Goal: Task Accomplishment & Management: Complete application form

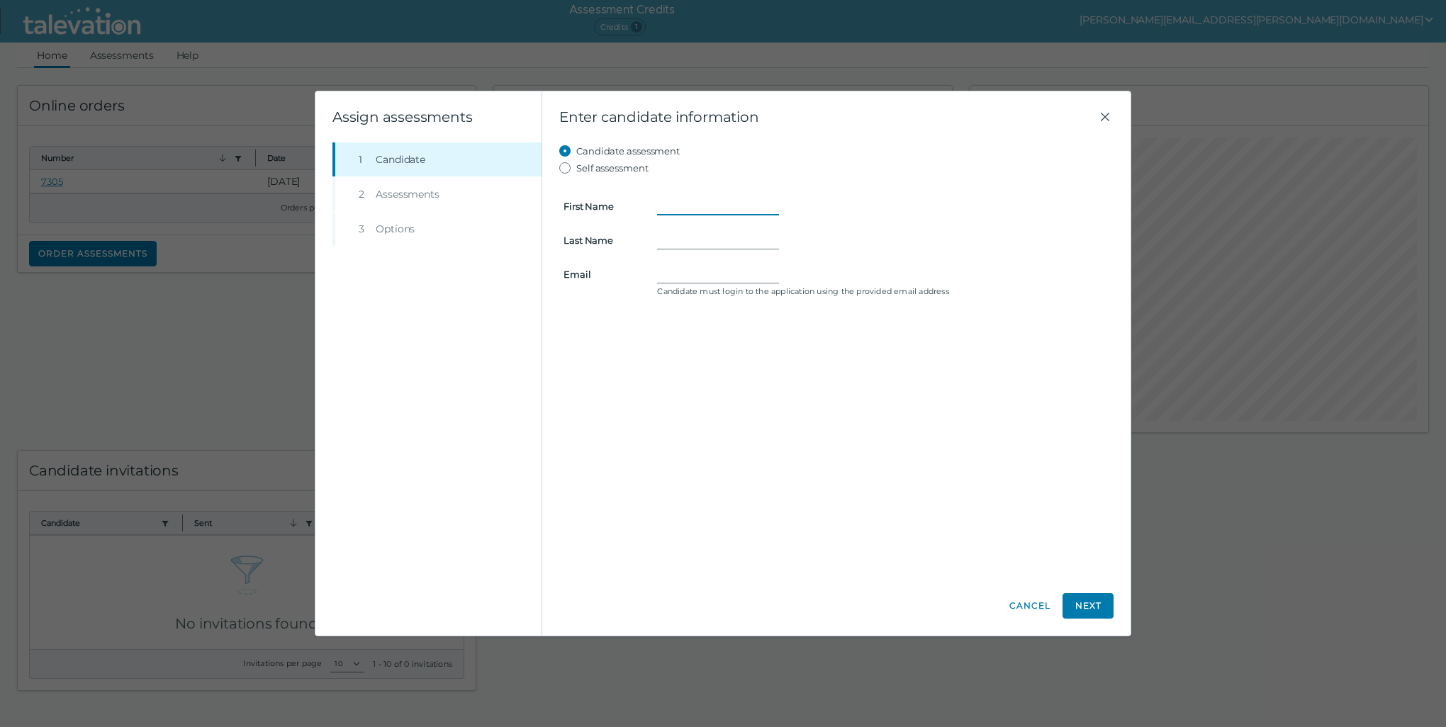
click at [669, 209] on input "First Name" at bounding box center [718, 206] width 122 height 17
type input "Malika"
type input "[PERSON_NAME]"
type input "[EMAIL_ADDRESS][PERSON_NAME][DOMAIN_NAME]"
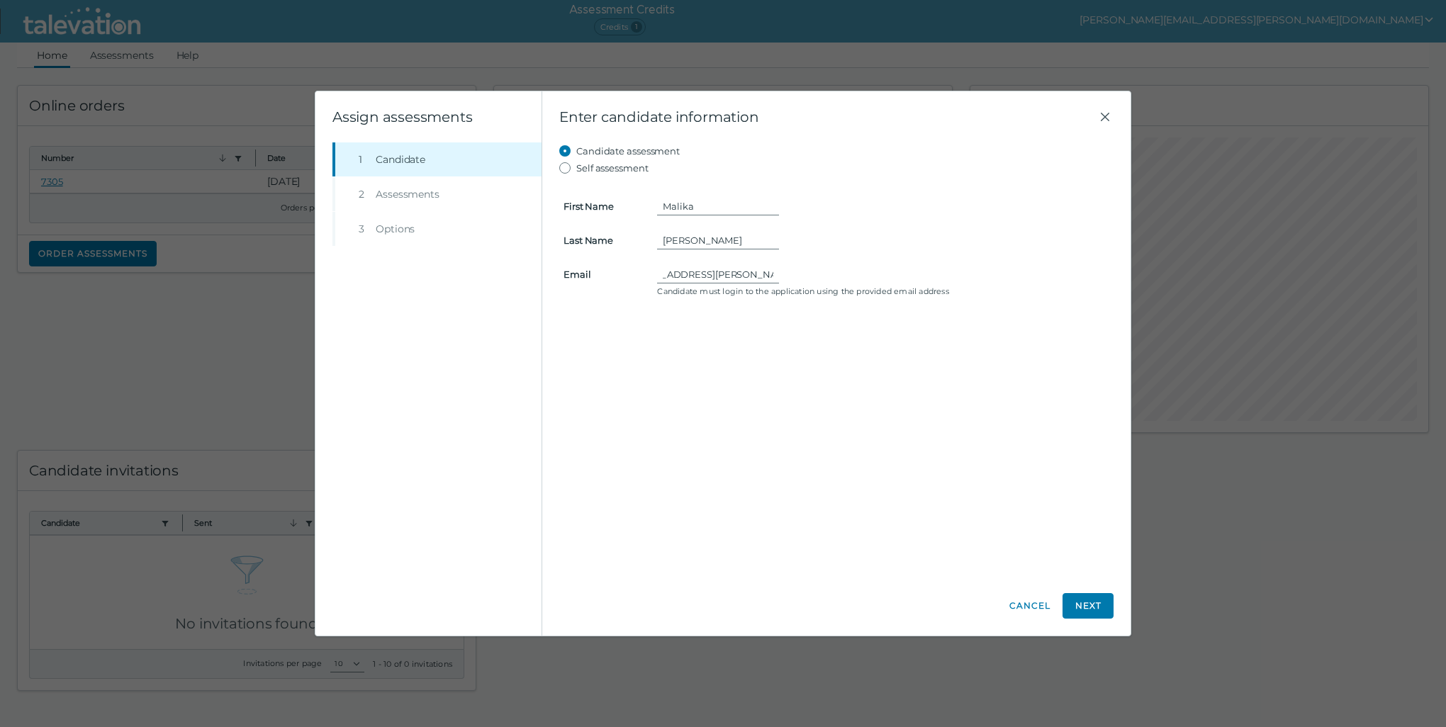
click at [942, 223] on form "First Name [PERSON_NAME] Last Name [PERSON_NAME] [PERSON_NAME][EMAIL_ADDRESS][P…" at bounding box center [836, 238] width 554 height 125
click at [1086, 608] on button "Next" at bounding box center [1087, 606] width 51 height 26
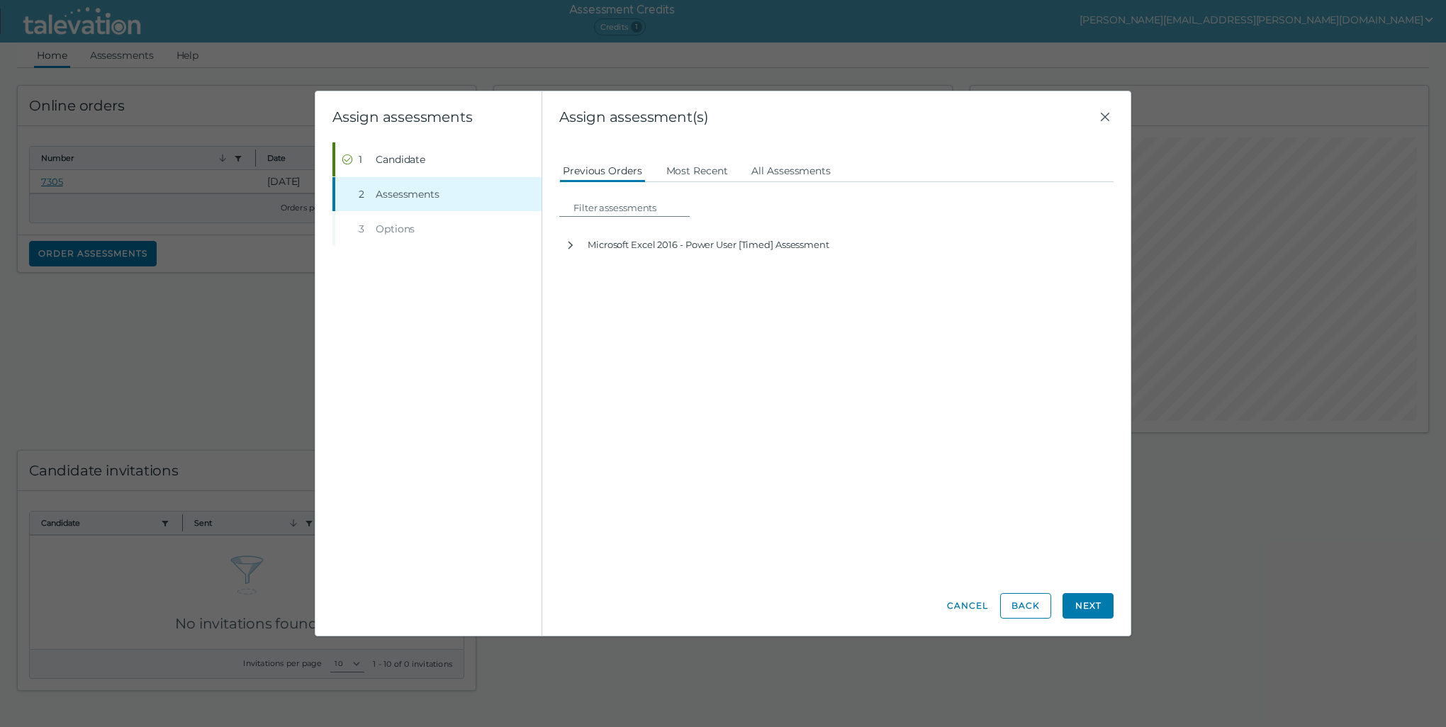
click at [1078, 603] on button "Next" at bounding box center [1087, 606] width 51 height 26
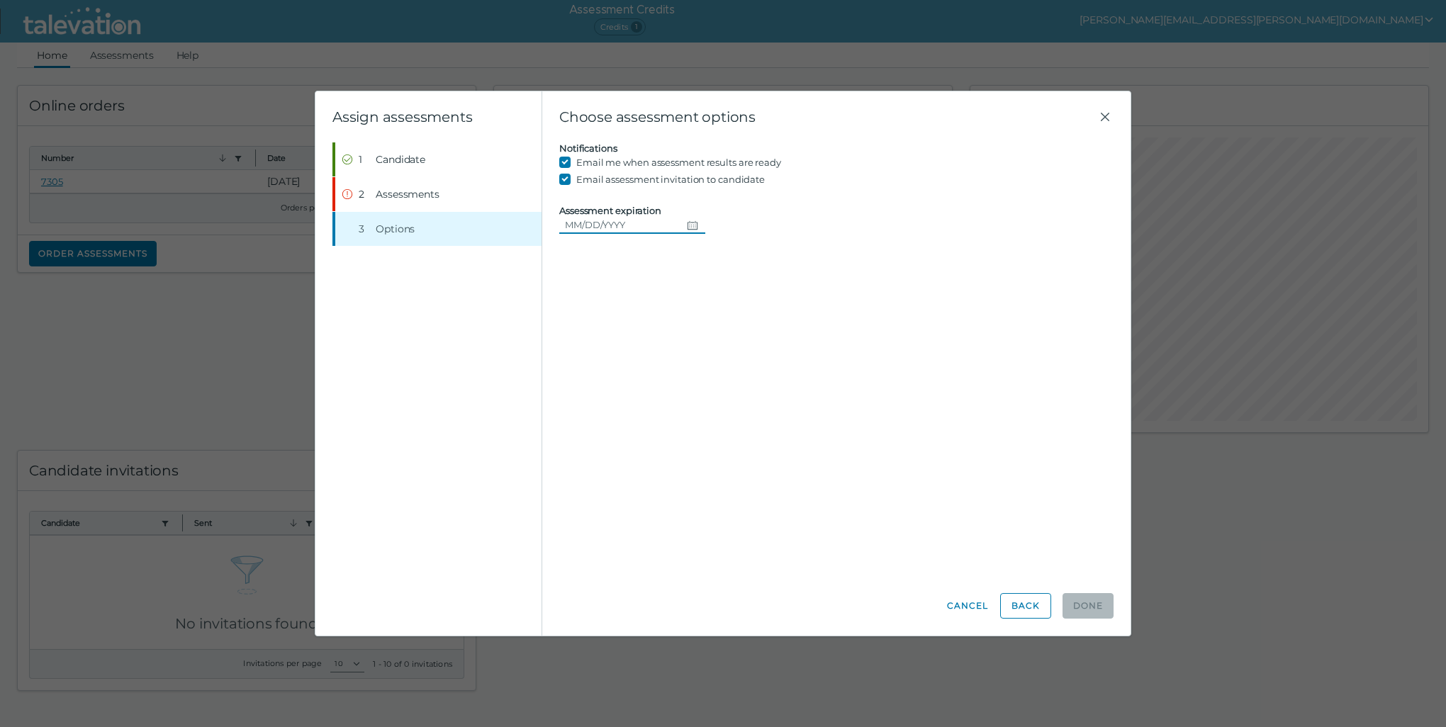
click at [618, 225] on input "Assessment expiration" at bounding box center [620, 224] width 122 height 17
click at [687, 225] on icon "Choose date" at bounding box center [692, 225] width 10 height 9
click at [737, 265] on icon "Next month" at bounding box center [737, 263] width 13 height 13
click at [634, 424] on button "30" at bounding box center [635, 426] width 26 height 26
click at [675, 322] on div "Candidate assessment Self assessment First Name [PERSON_NAME] Last Name [PERSON…" at bounding box center [836, 359] width 554 height 434
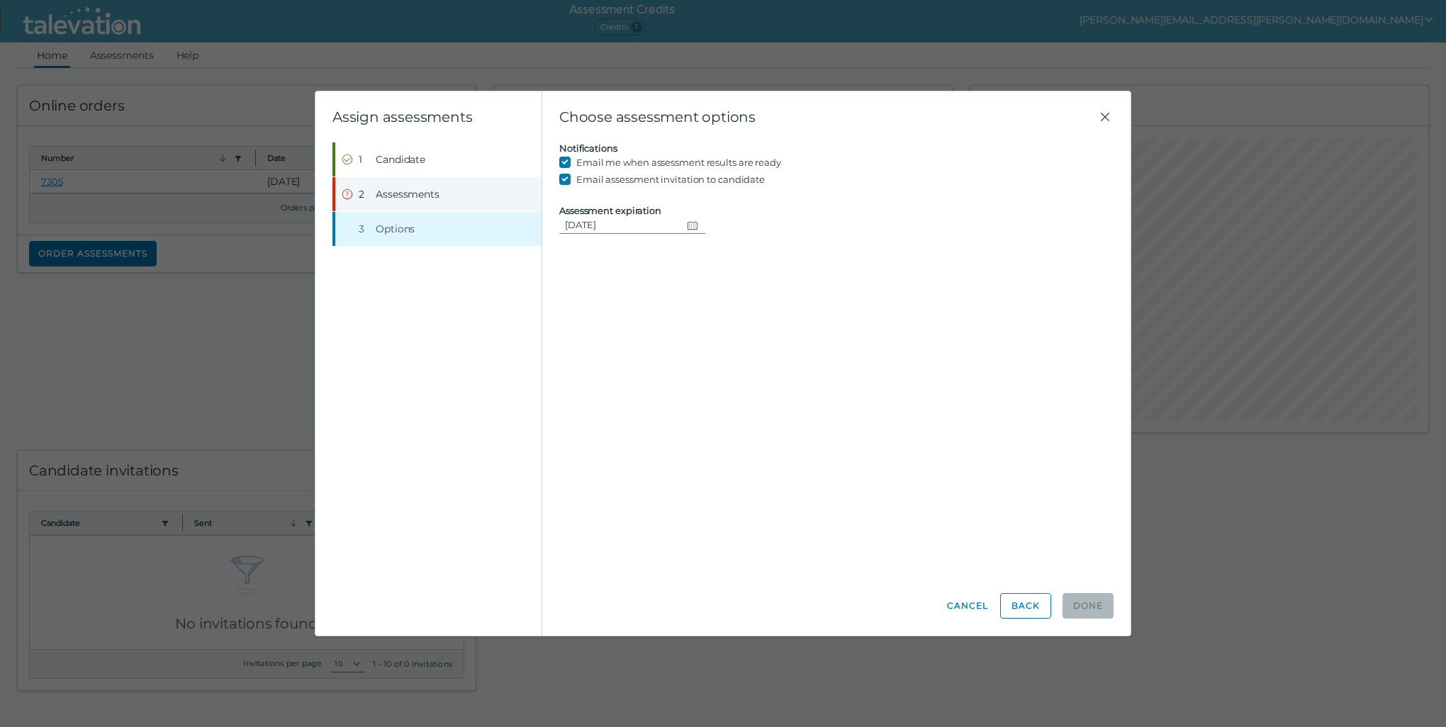
click at [403, 191] on span "Assessments" at bounding box center [408, 194] width 64 height 14
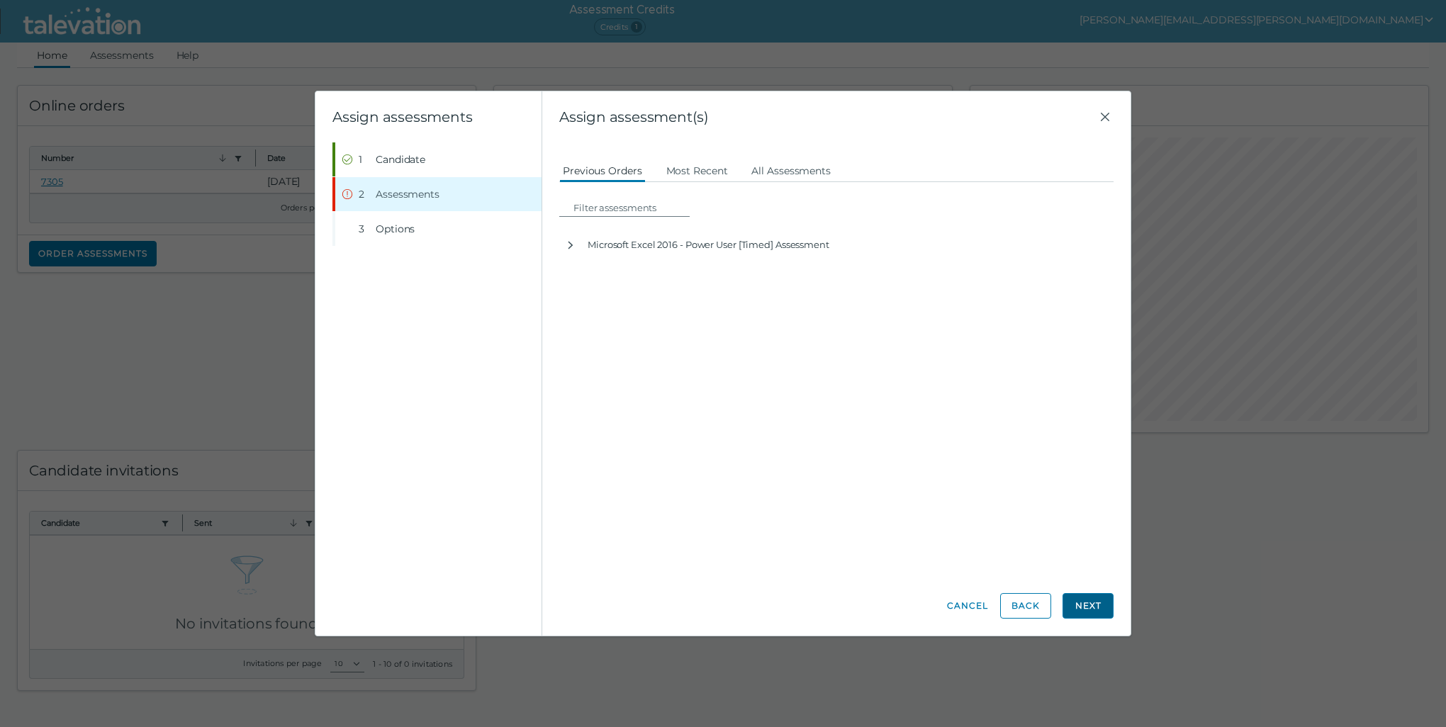
click at [1083, 604] on button "Next" at bounding box center [1087, 606] width 51 height 26
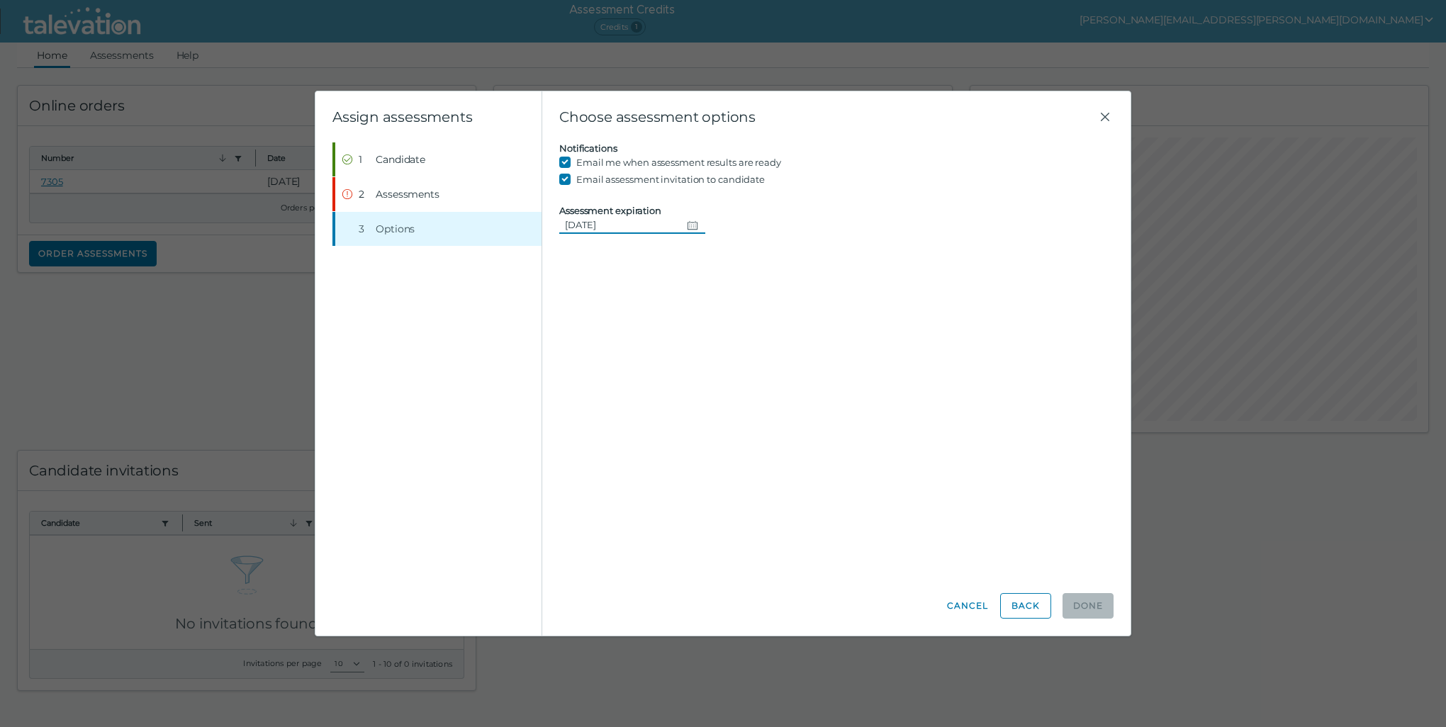
click at [687, 223] on icon "Change date, 09/30/2025" at bounding box center [692, 225] width 10 height 9
click at [689, 263] on icon "Previous month" at bounding box center [686, 263] width 13 height 13
click at [716, 427] on button "29" at bounding box center [712, 426] width 26 height 26
click at [388, 151] on button "Step 1 Candidate" at bounding box center [438, 159] width 206 height 34
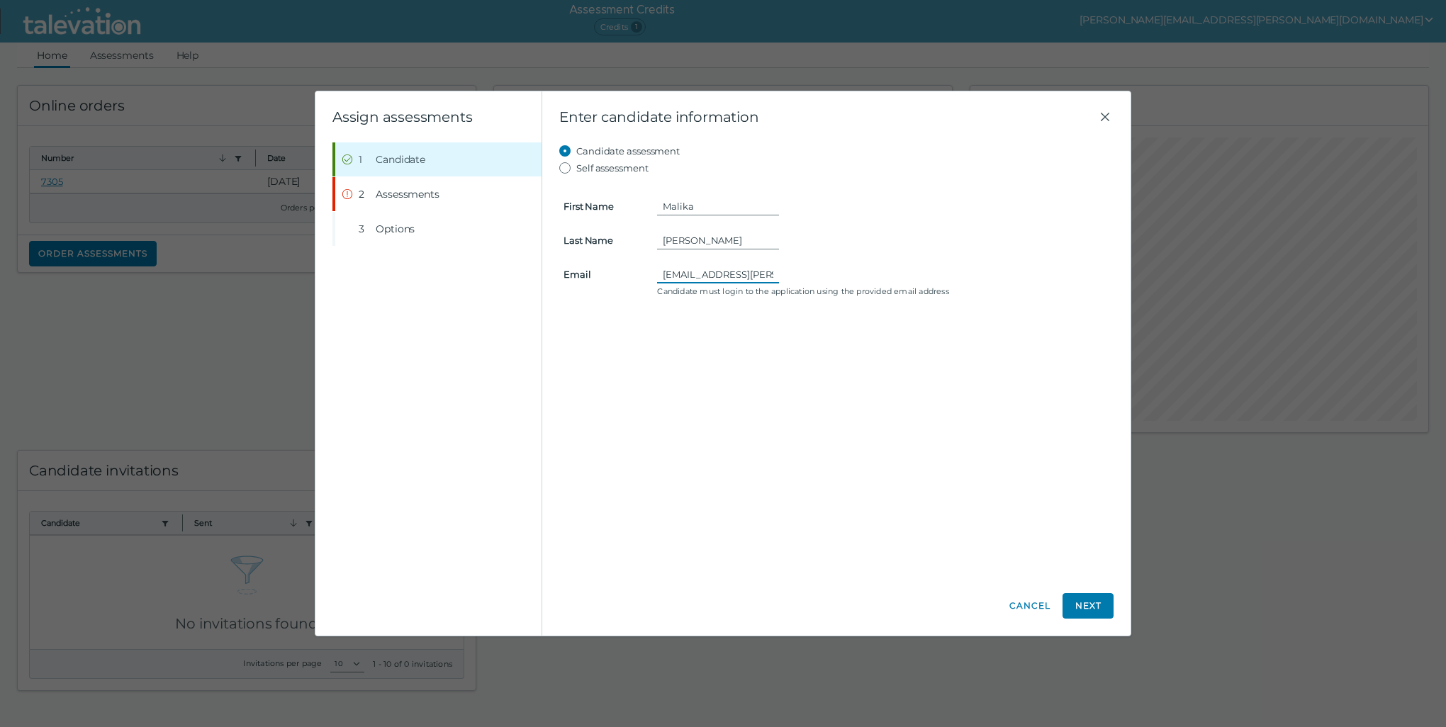
click at [694, 273] on input "[EMAIL_ADDRESS][PERSON_NAME][DOMAIN_NAME]" at bounding box center [718, 274] width 122 height 17
click at [910, 198] on div "Malika" at bounding box center [883, 206] width 452 height 17
click at [422, 196] on span "Assessments" at bounding box center [408, 194] width 64 height 14
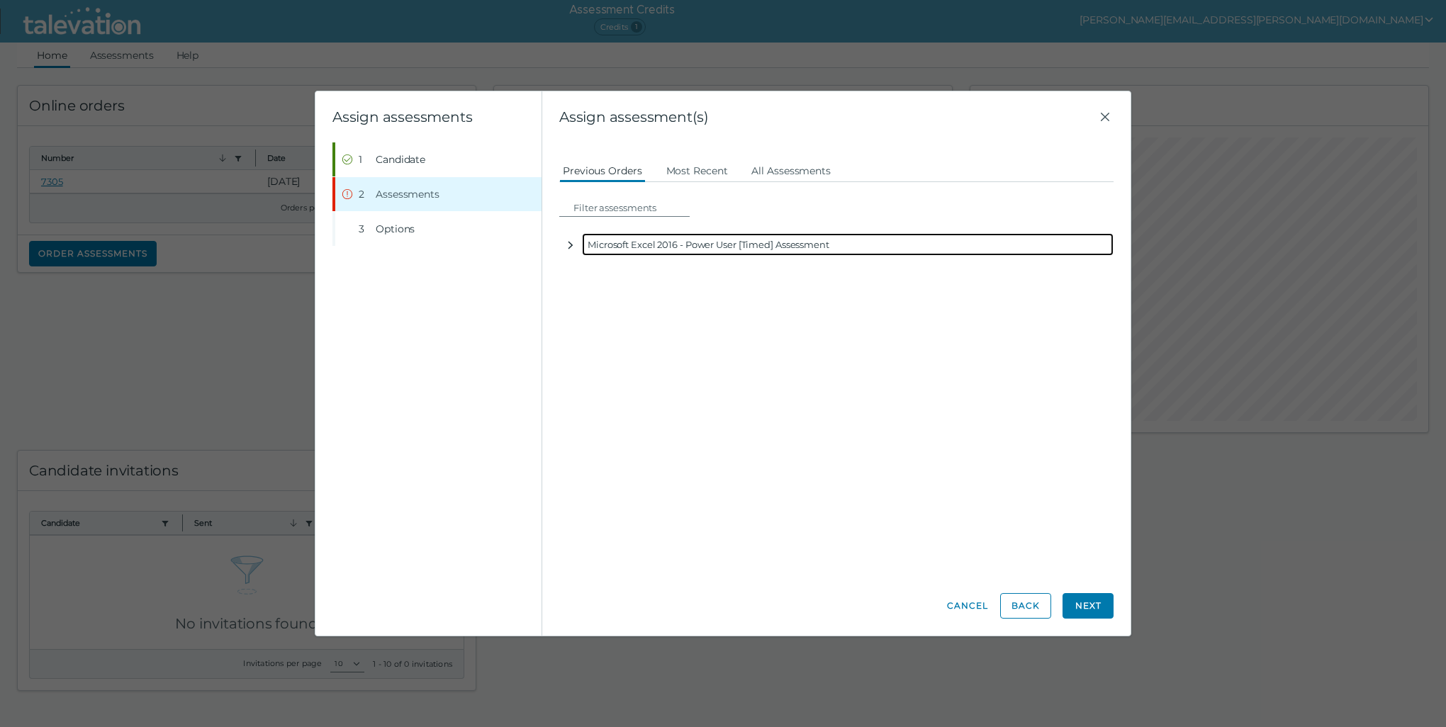
click at [573, 245] on icon "button" at bounding box center [570, 245] width 11 height 11
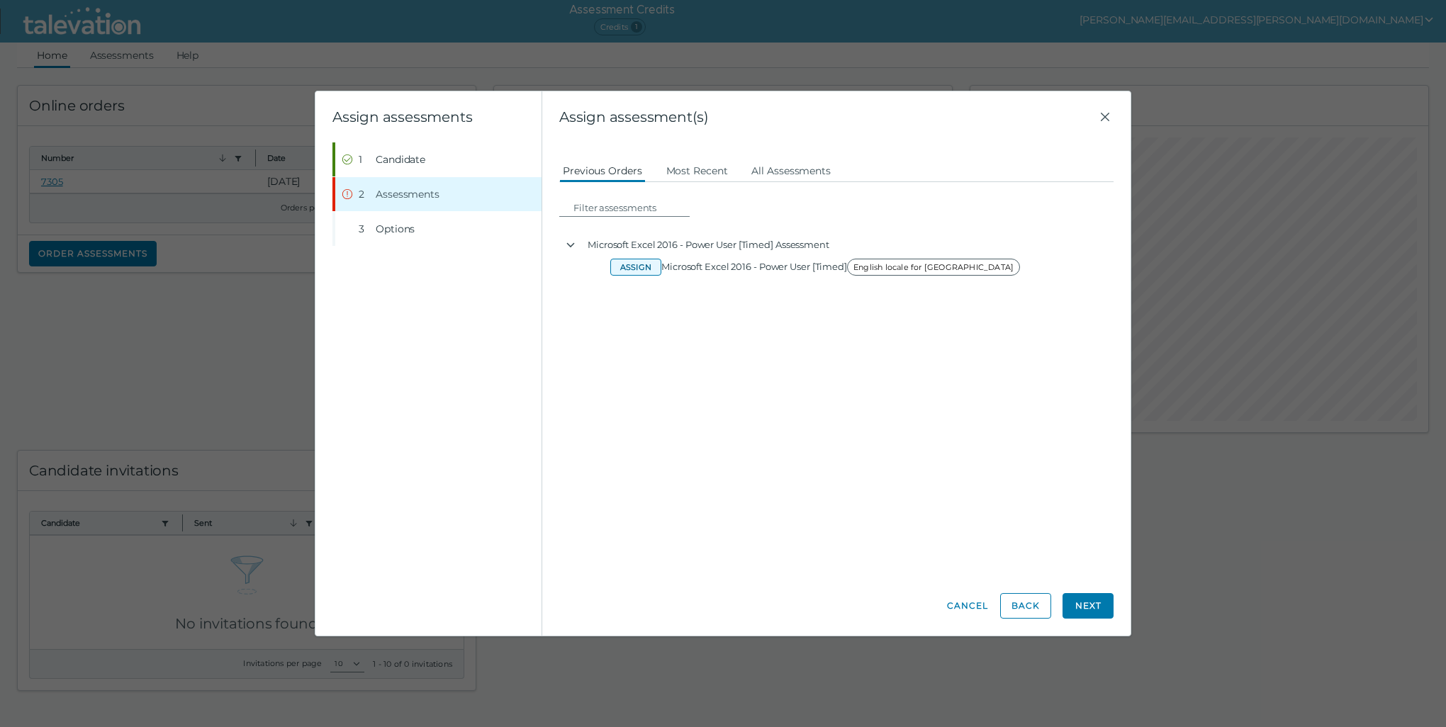
click at [623, 271] on button "Assign" at bounding box center [635, 267] width 51 height 17
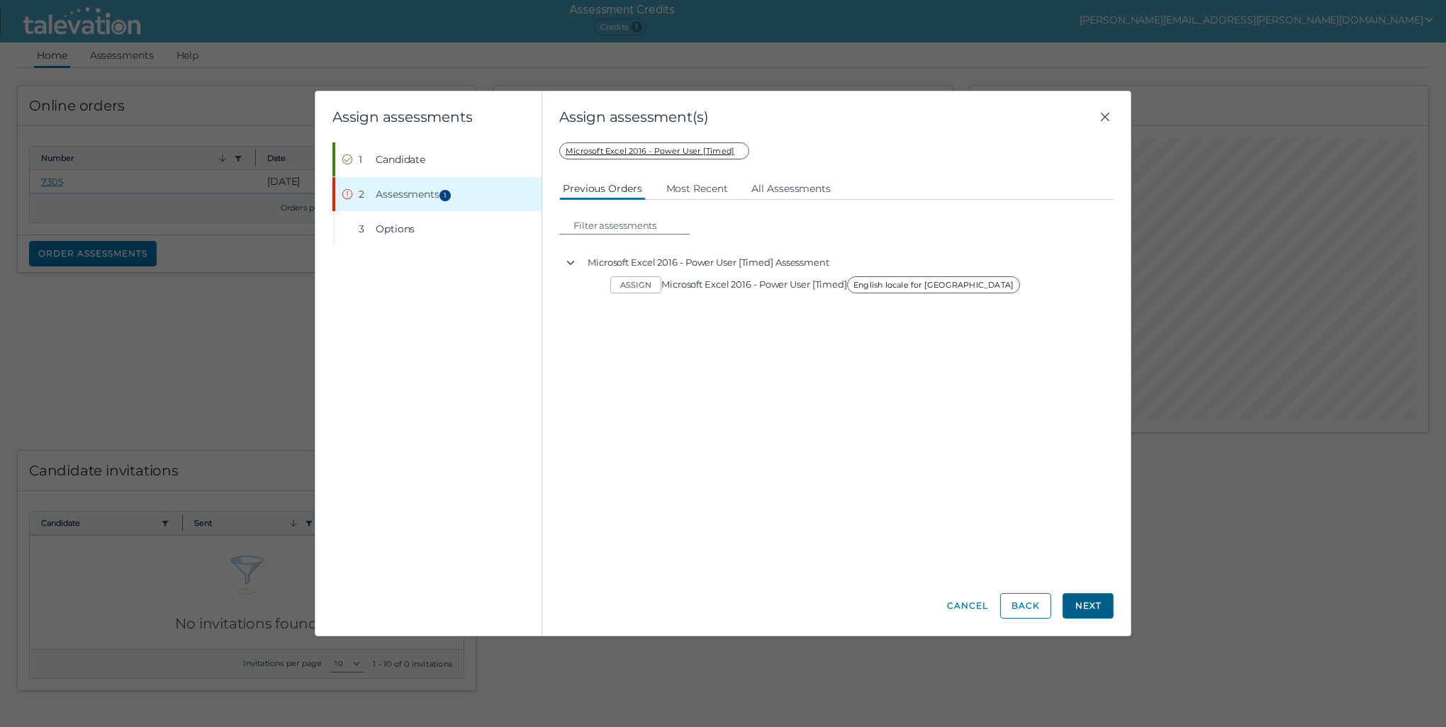
click at [1091, 610] on button "Next" at bounding box center [1087, 606] width 51 height 26
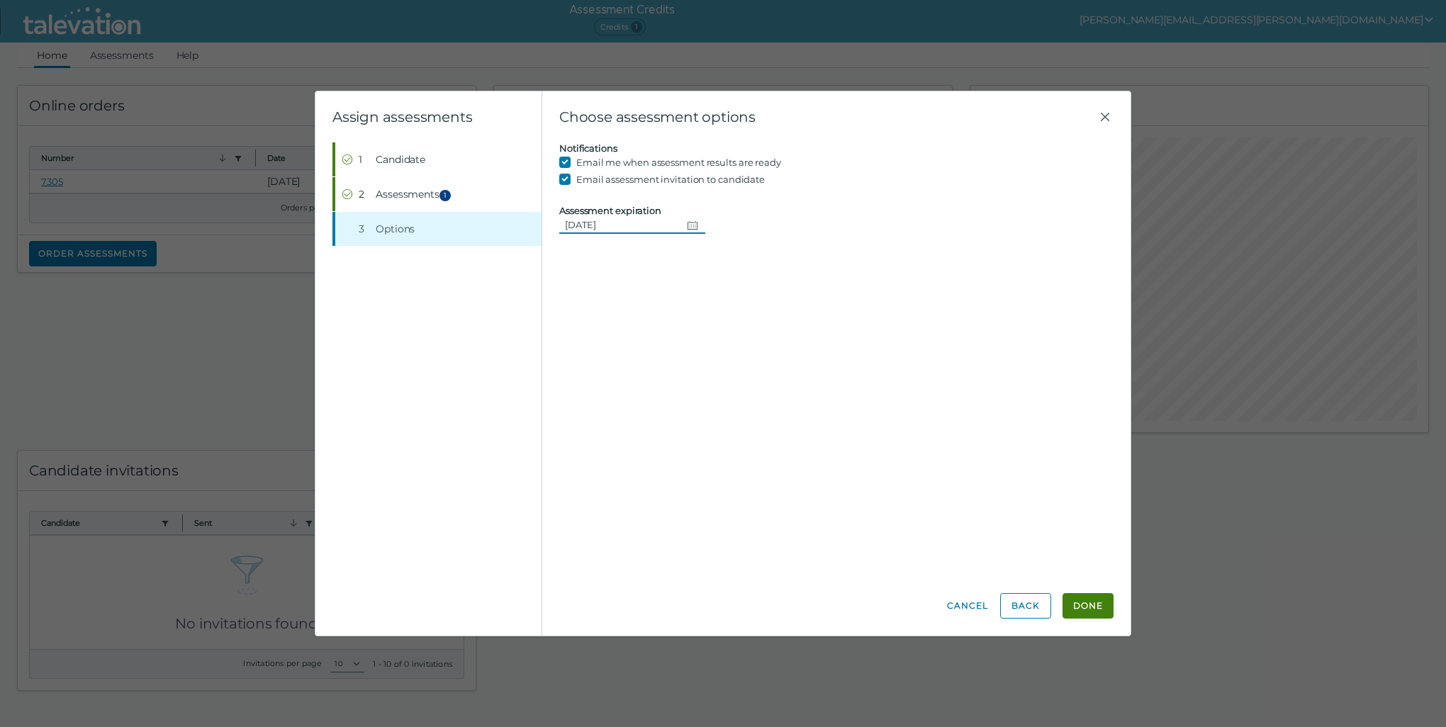
click at [696, 223] on button "Change date, 08/29/2025" at bounding box center [693, 224] width 24 height 17
click at [734, 265] on icon "Next month" at bounding box center [737, 263] width 13 height 13
click at [635, 427] on button "30" at bounding box center [635, 426] width 26 height 26
type input "[DATE]"
click at [409, 191] on span "Assessments 1" at bounding box center [415, 194] width 79 height 14
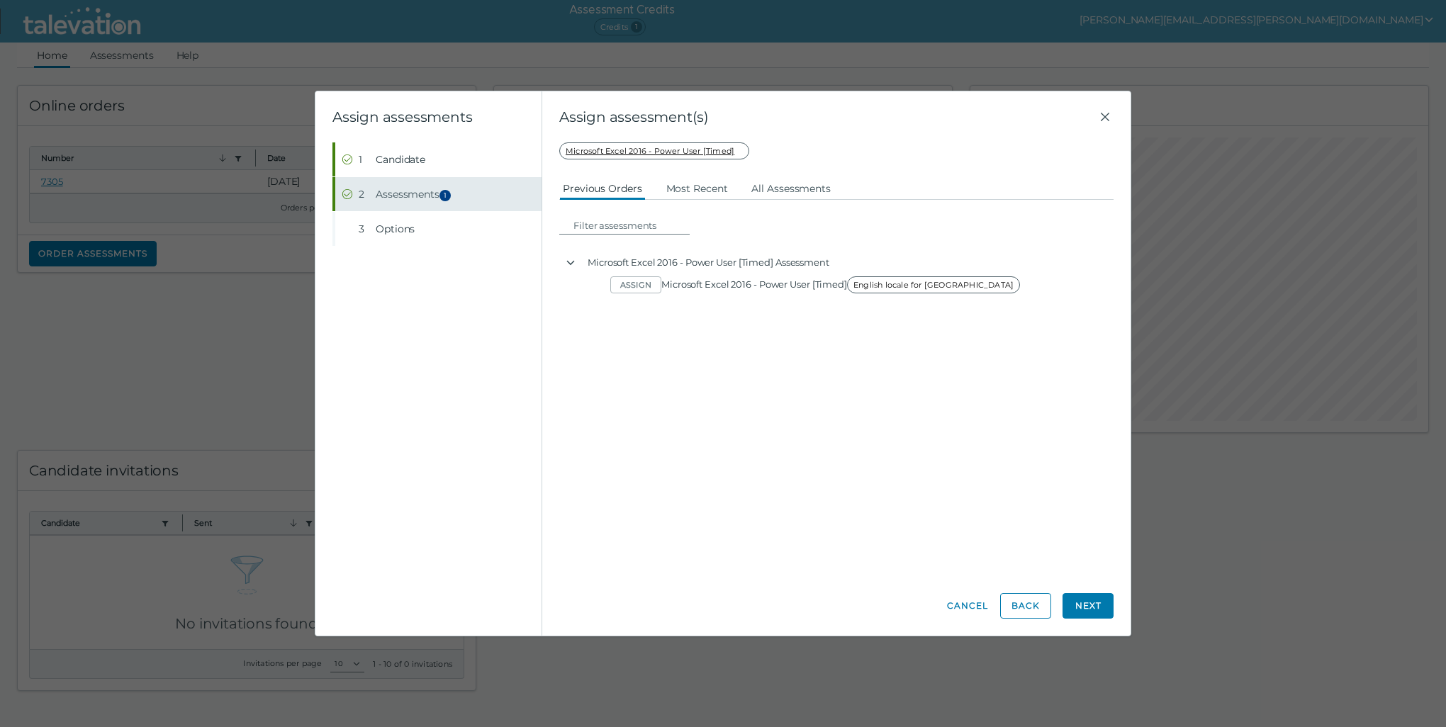
click at [409, 191] on span "Assessments 1" at bounding box center [415, 194] width 79 height 14
click at [401, 228] on span "Options" at bounding box center [395, 229] width 39 height 14
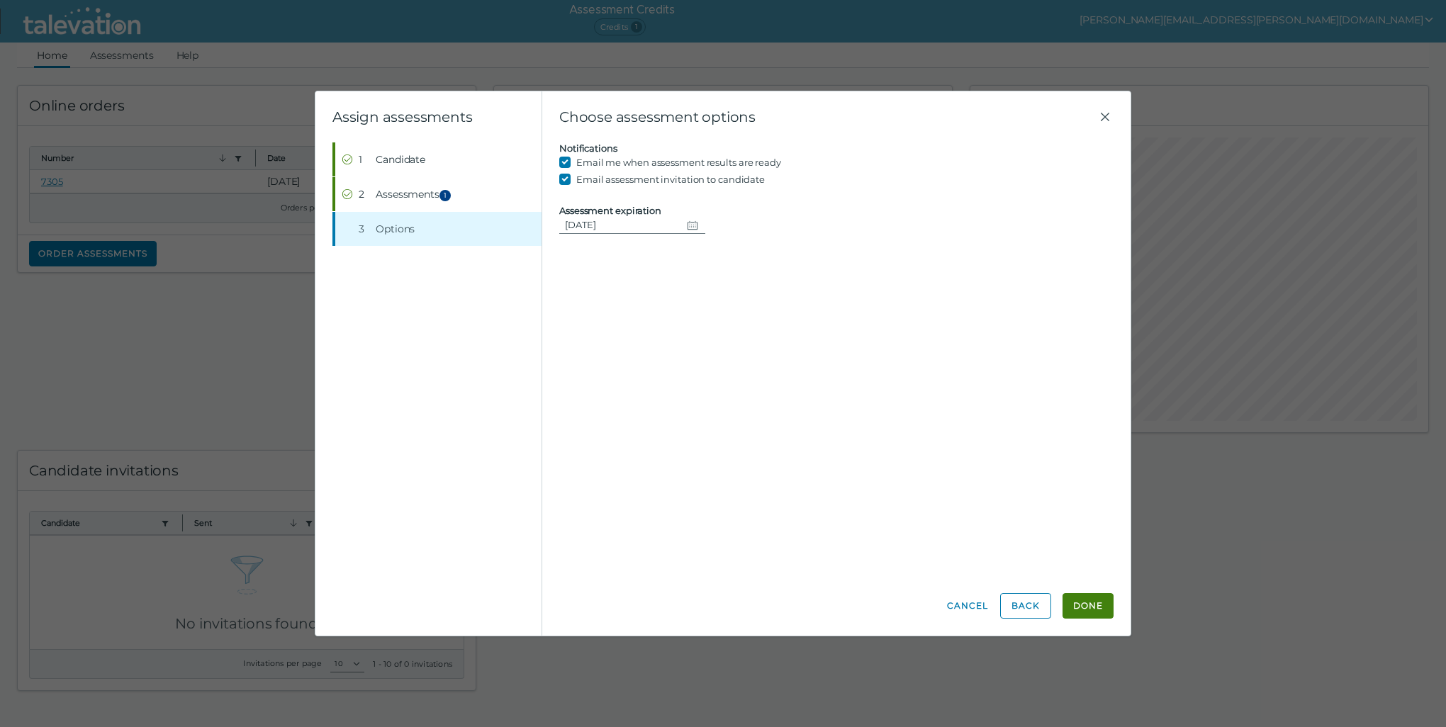
click at [1093, 605] on button "Done" at bounding box center [1087, 606] width 51 height 26
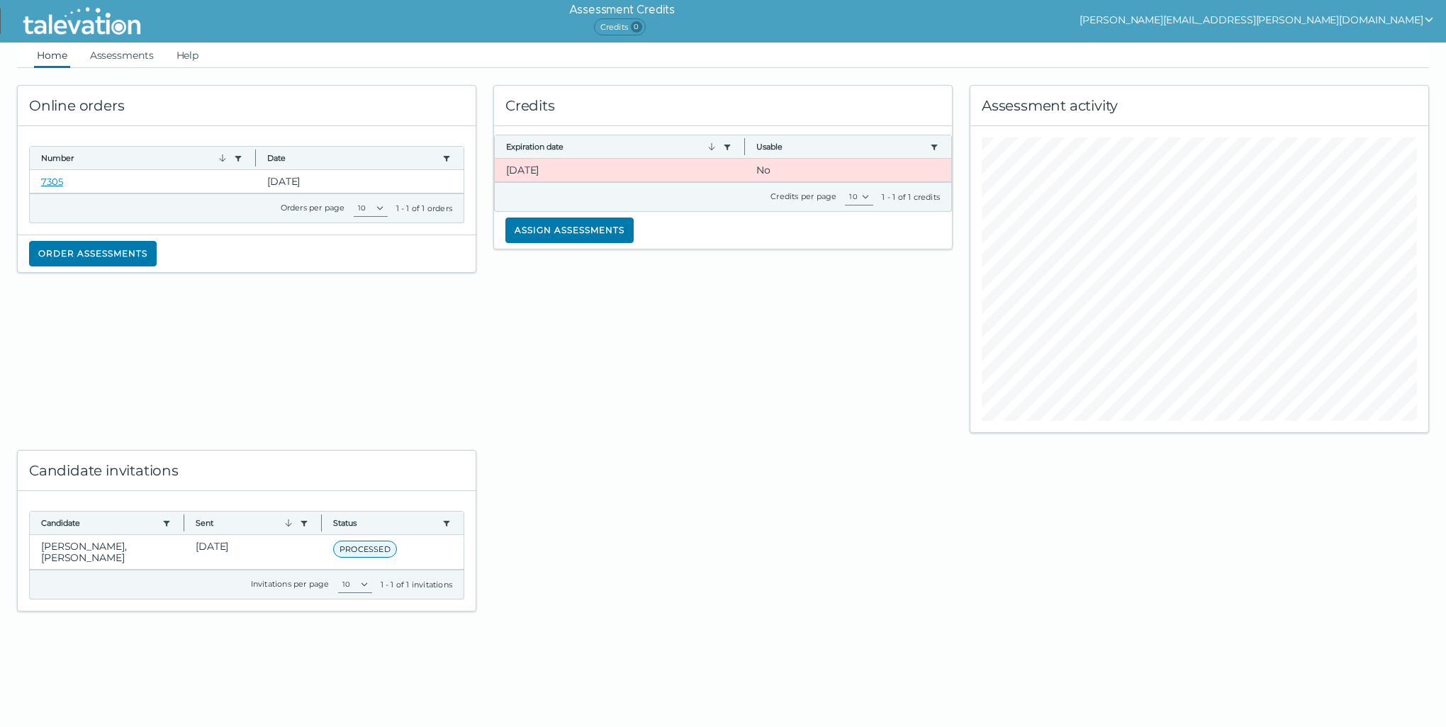
click at [1423, 18] on icon "show user actions" at bounding box center [1428, 19] width 11 height 11
click at [1249, 50] on div "Sign out" at bounding box center [1207, 47] width 84 height 17
